Goal: Transaction & Acquisition: Purchase product/service

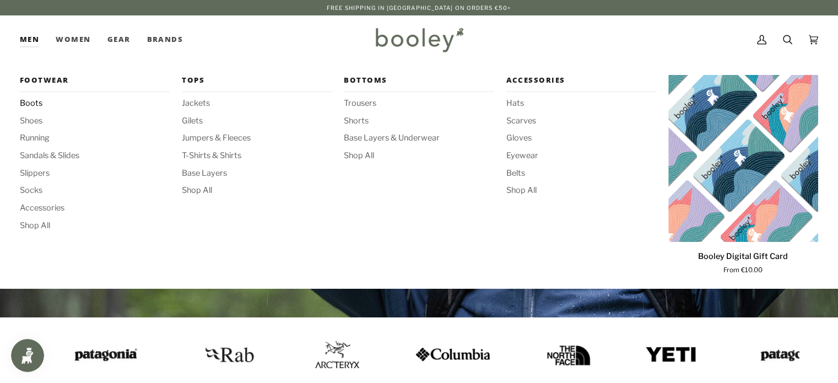
click at [30, 105] on span "Boots" at bounding box center [95, 104] width 150 height 12
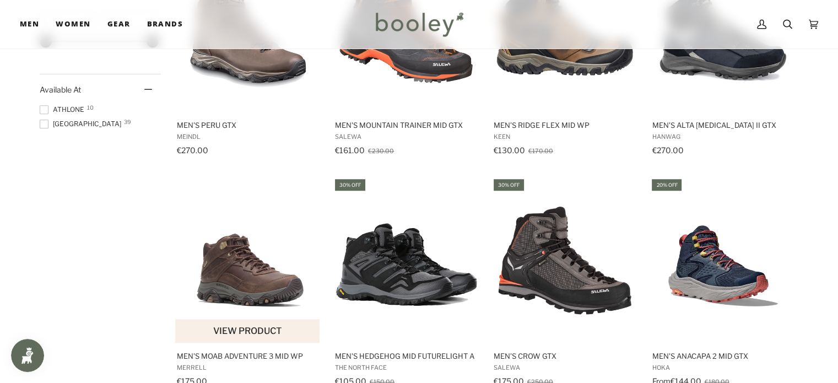
scroll to position [728, 0]
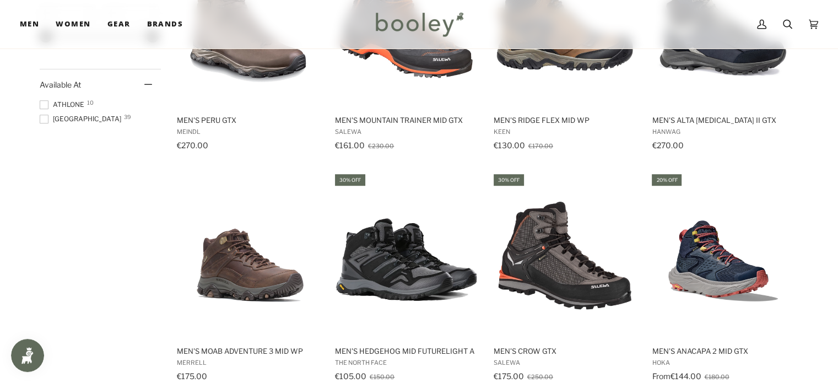
click at [76, 121] on span "Galway 39" at bounding box center [82, 119] width 85 height 10
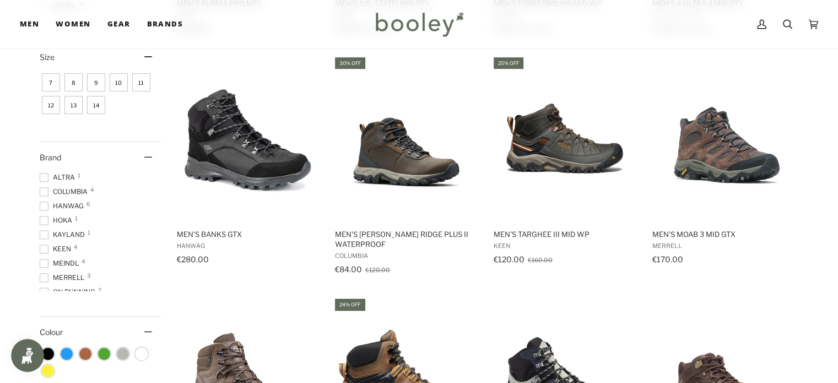
scroll to position [343, 0]
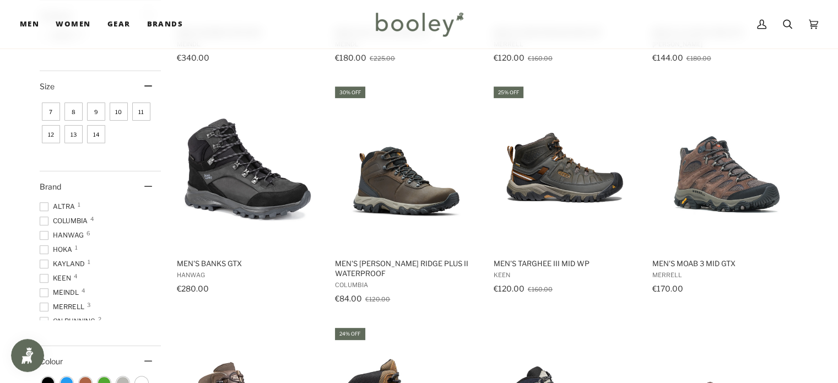
click at [119, 117] on span "10" at bounding box center [119, 111] width 18 height 18
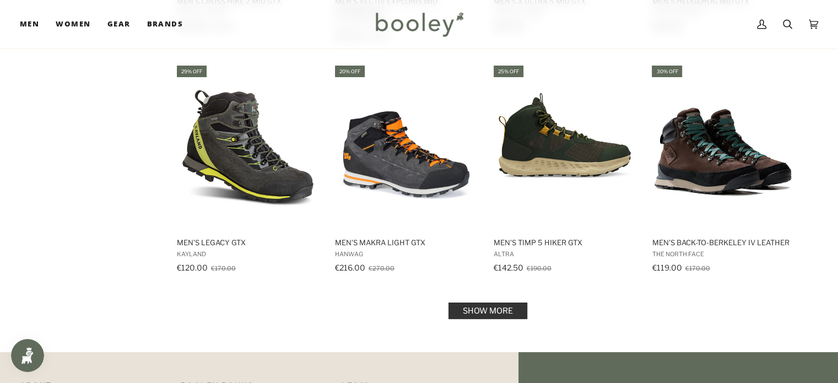
scroll to position [1088, 0]
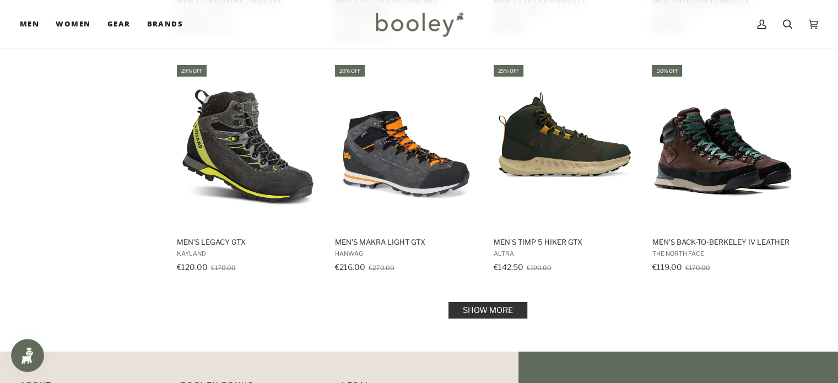
click at [509, 302] on link "Show more" at bounding box center [488, 310] width 79 height 17
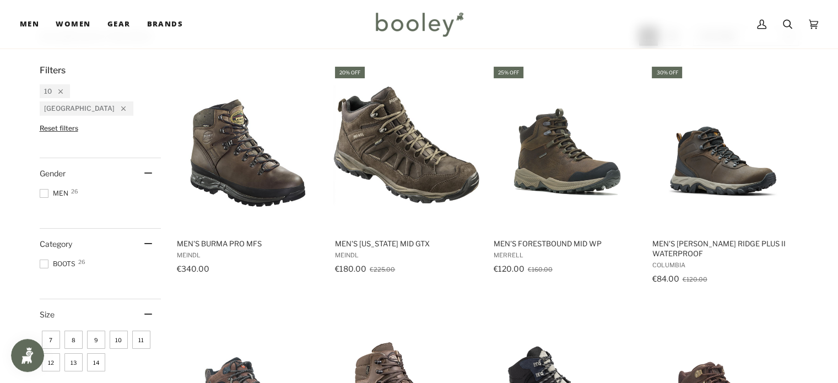
scroll to position [152, 0]
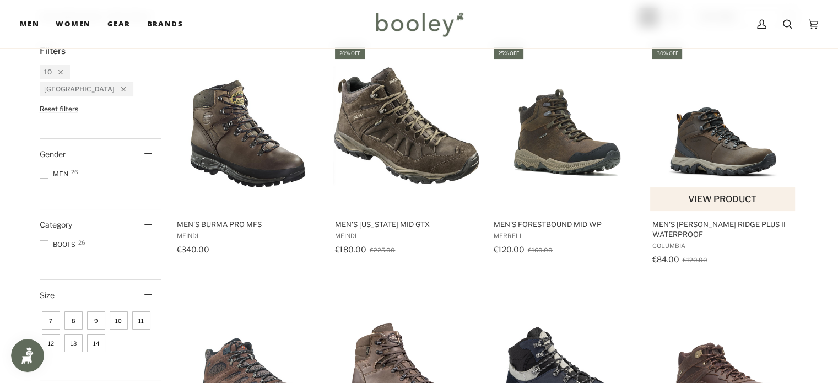
click at [741, 152] on img "Men's Newton Ridge Plus II Waterproof" at bounding box center [723, 128] width 146 height 146
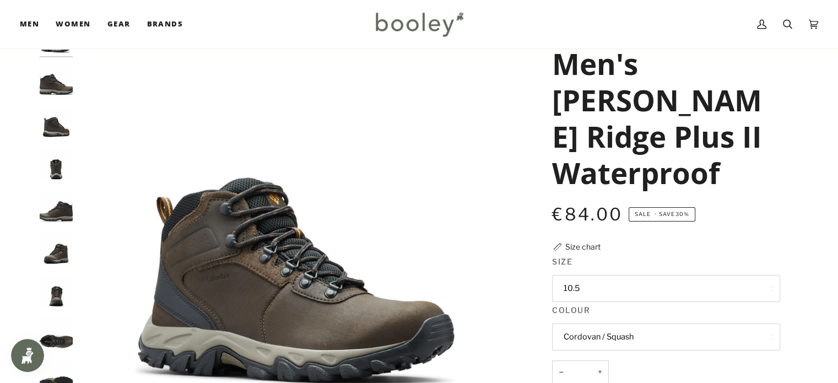
click at [578, 275] on button "10.5" at bounding box center [666, 288] width 228 height 27
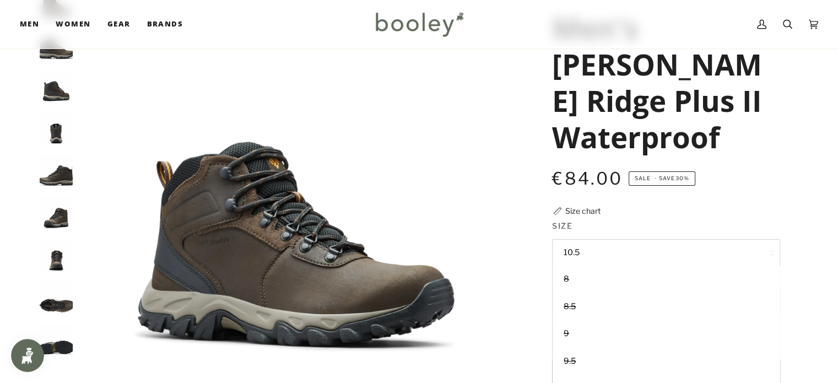
scroll to position [110, 0]
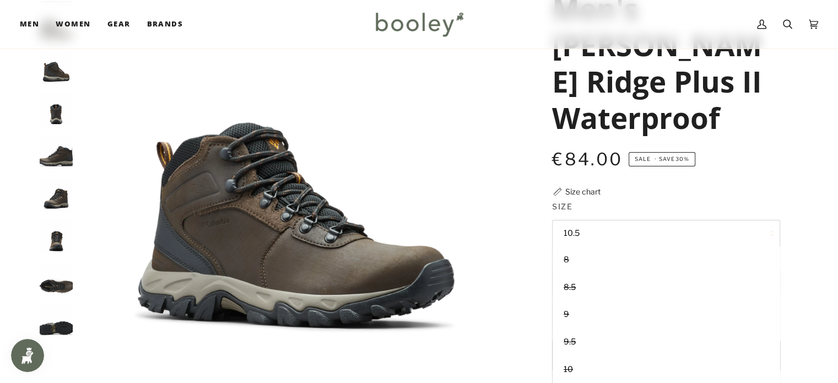
click at [51, 120] on img "Columbia Men's Newton Ridge Plus II Waterproof Cordovan / Squash - Booley Galway" at bounding box center [56, 110] width 33 height 33
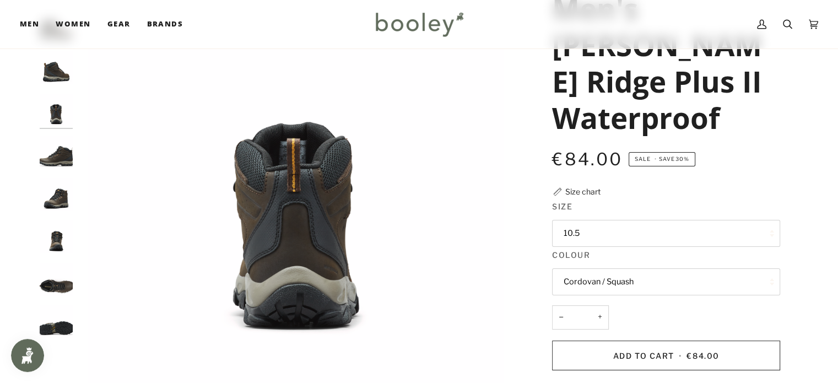
click at [64, 154] on img "Columbia Men's Newton Ridge Plus II Waterproof Cordovan / Squash - Booley Galway" at bounding box center [56, 152] width 33 height 33
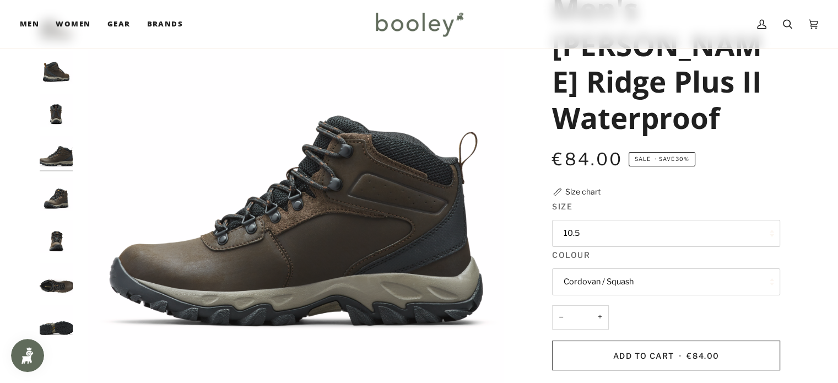
click at [66, 191] on img "Columbia Men's Newton Ridge Plus II Waterproof Cordovan / Squash - Booley Galway" at bounding box center [56, 194] width 33 height 33
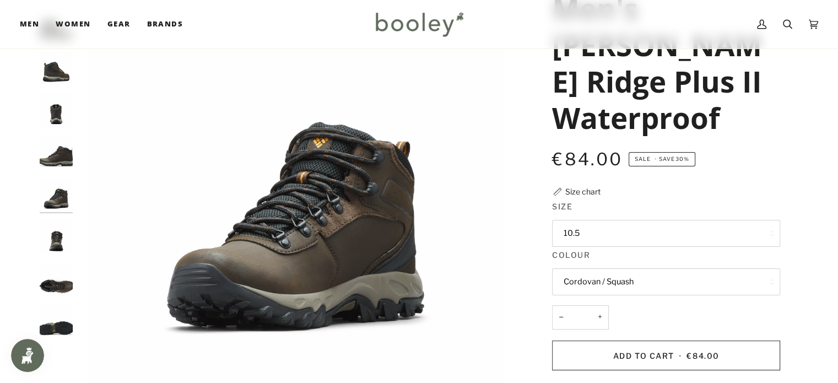
click at [71, 167] on div at bounding box center [59, 157] width 39 height 380
click at [63, 166] on img "Columbia Men's Newton Ridge Plus II Waterproof Cordovan / Squash - Booley Galway" at bounding box center [56, 152] width 33 height 33
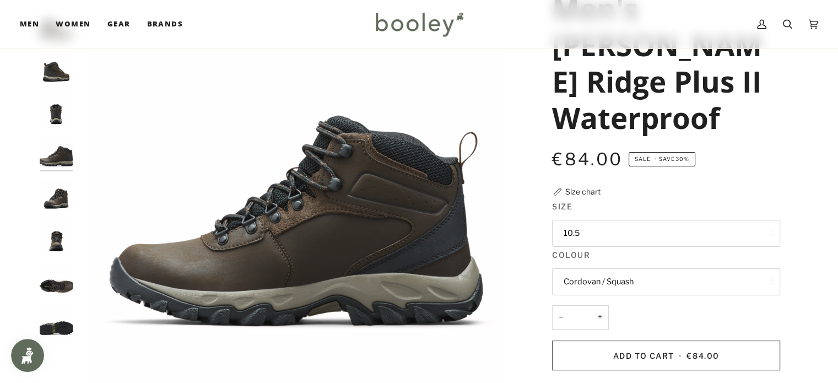
click at [67, 197] on img "Columbia Men's Newton Ridge Plus II Waterproof Cordovan / Squash - Booley Galway" at bounding box center [56, 194] width 33 height 33
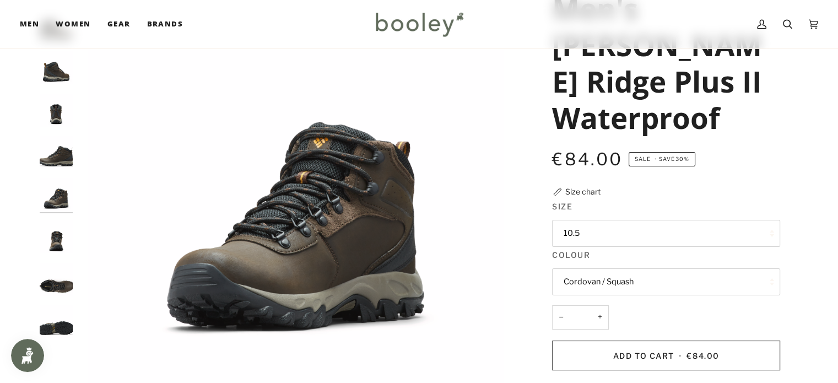
click at [64, 235] on img "Columbia Men's Newton Ridge Plus II Waterproof Cordovan / Squash - Booley Galway" at bounding box center [56, 236] width 33 height 33
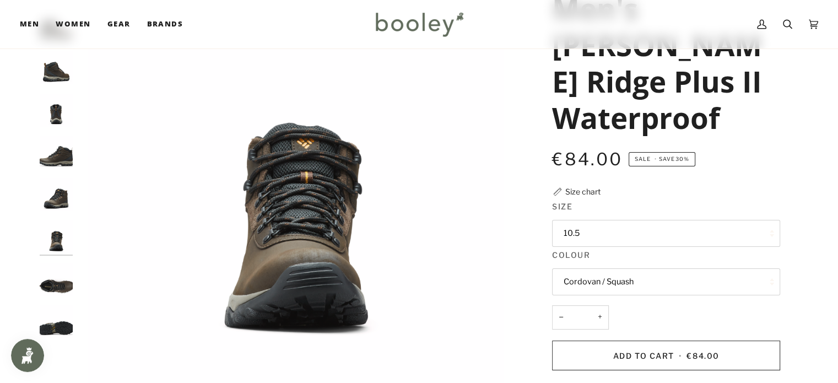
click at [69, 277] on img "Columbia Men's Newton Ridge Plus II Waterproof Cordovan / Squash - Booley Galway" at bounding box center [56, 279] width 33 height 33
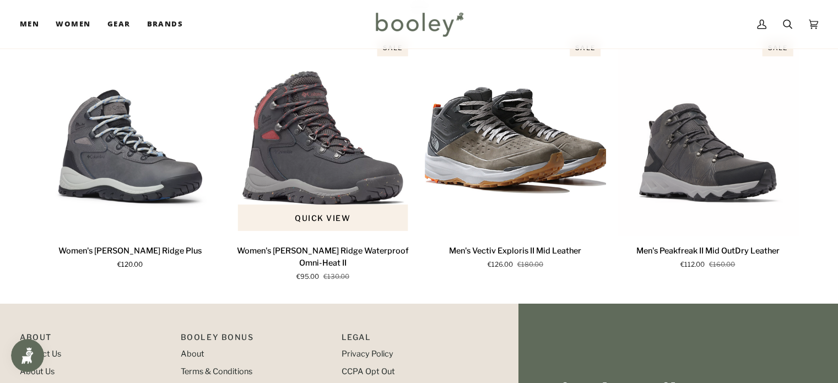
scroll to position [771, 0]
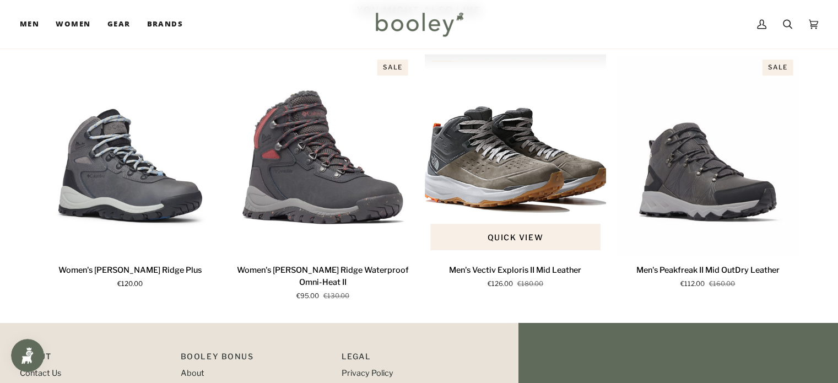
click at [473, 161] on img "Men's Vectiv Exploris II Mid Leather" at bounding box center [516, 155] width 182 height 202
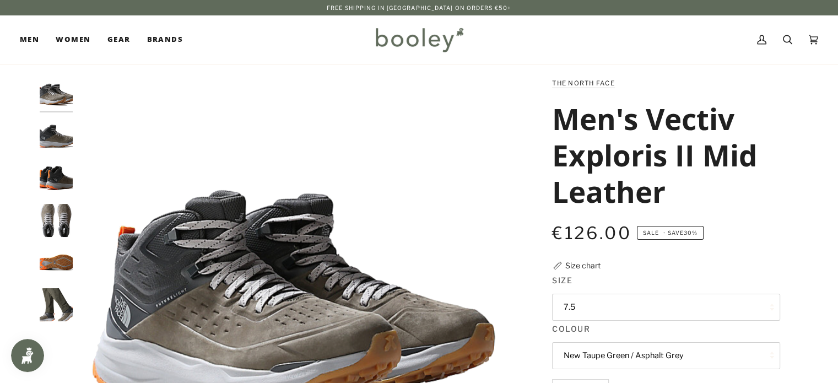
click at [579, 305] on button "7.5" at bounding box center [666, 307] width 228 height 27
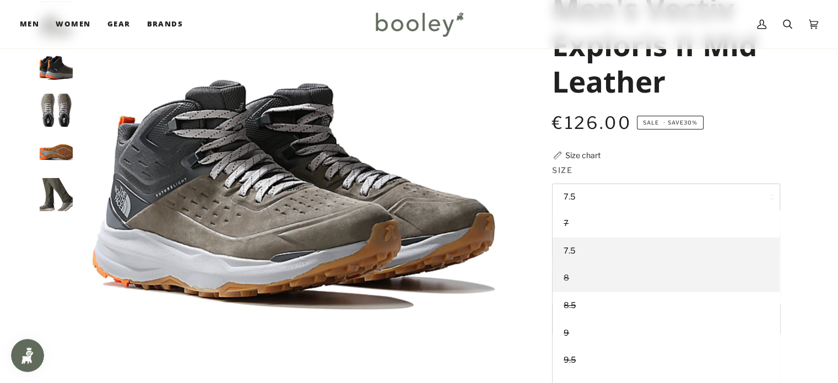
scroll to position [53, 0]
